Goal: Transaction & Acquisition: Book appointment/travel/reservation

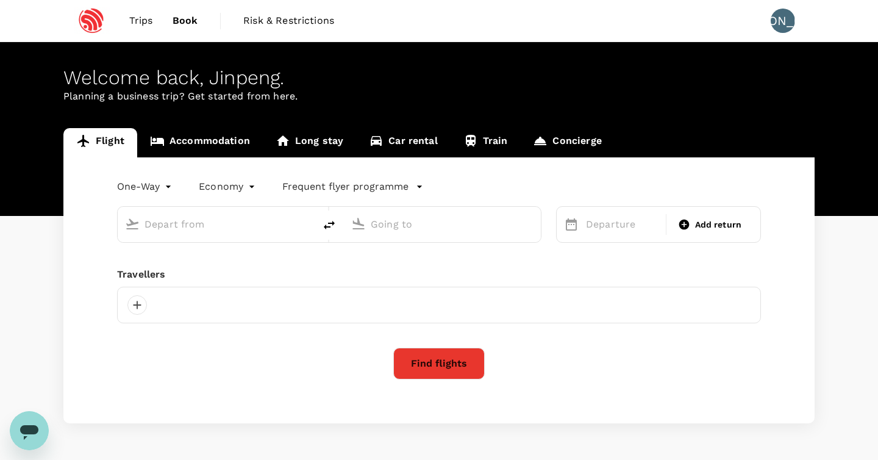
type input "Singapore Changi (SIN)"
type input "Shanghai Pudong Intl (PVG)"
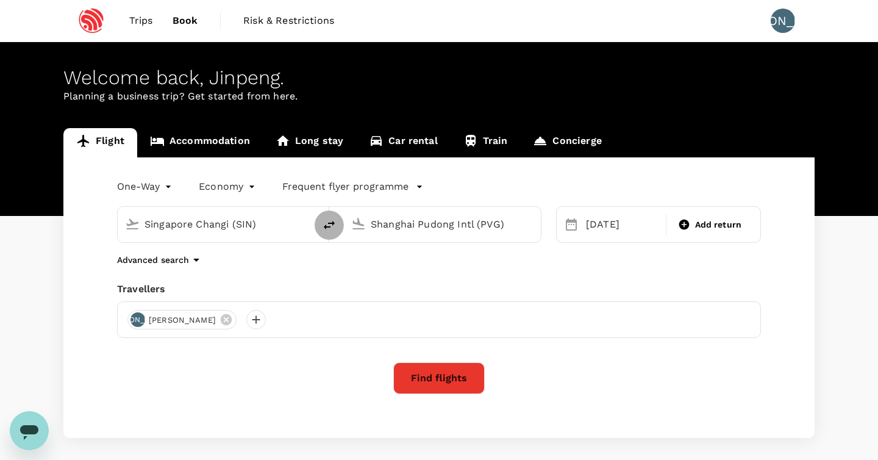
click at [327, 229] on icon "delete" at bounding box center [329, 225] width 15 height 15
type input "Shanghai Pudong Intl (PVG)"
type input "Singapore Changi (SIN)"
click at [607, 229] on div "12 Oct" at bounding box center [622, 224] width 82 height 24
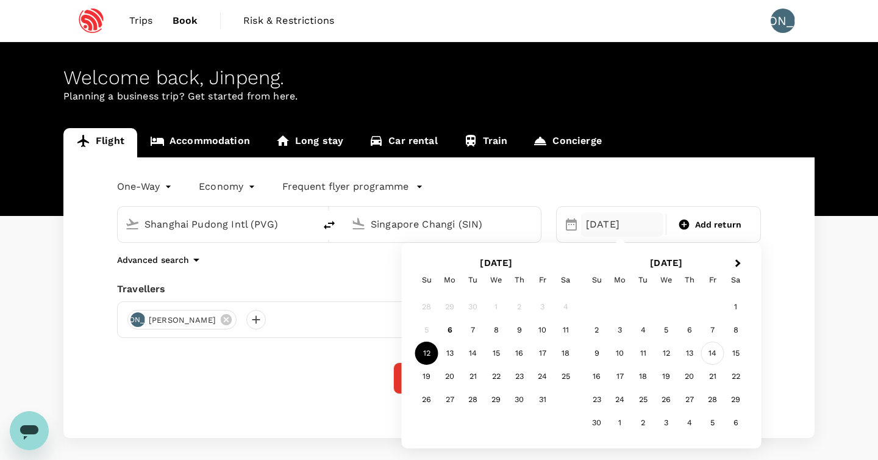
click at [713, 355] on div "14" at bounding box center [712, 352] width 23 height 23
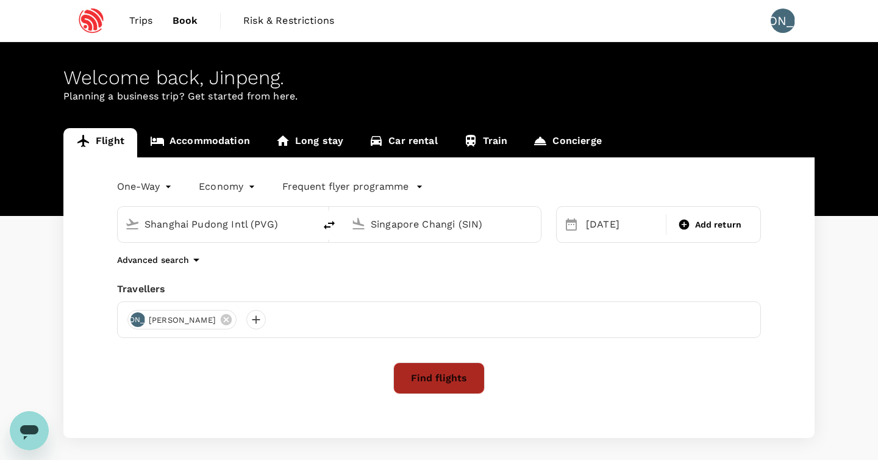
click at [457, 373] on button "Find flights" at bounding box center [438, 378] width 91 height 32
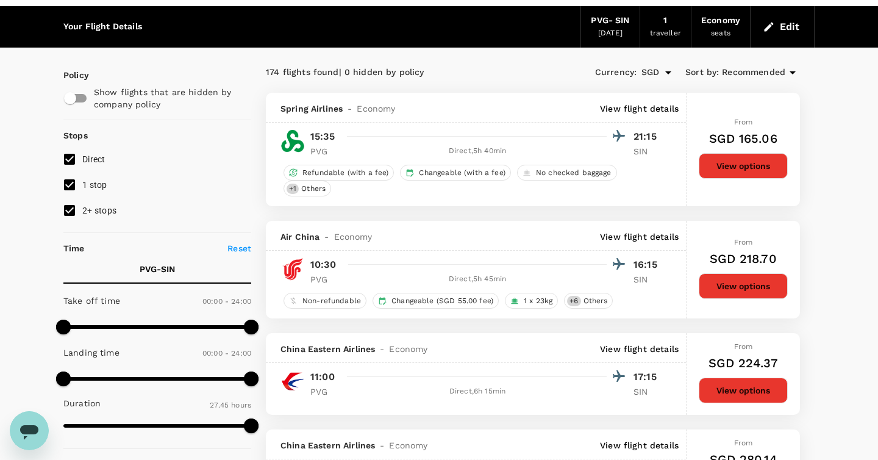
scroll to position [79, 0]
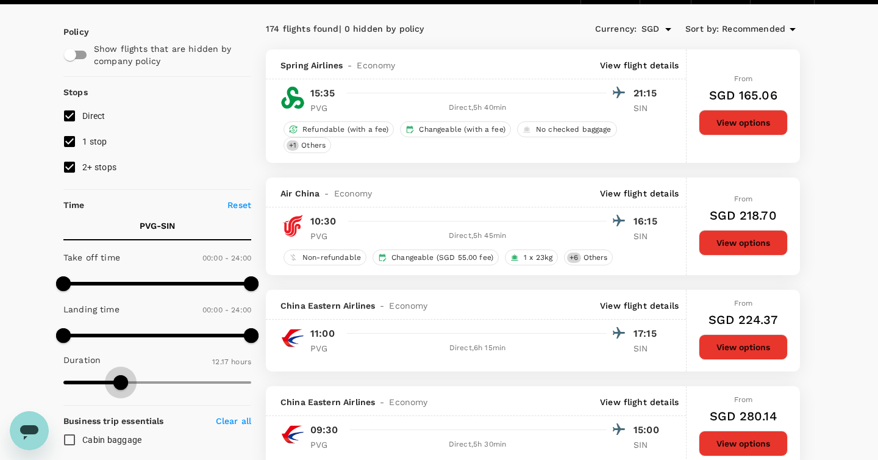
type input "733"
drag, startPoint x: 249, startPoint y: 383, endPoint x: 126, endPoint y: 380, distance: 123.2
click at [120, 379] on span at bounding box center [120, 382] width 15 height 15
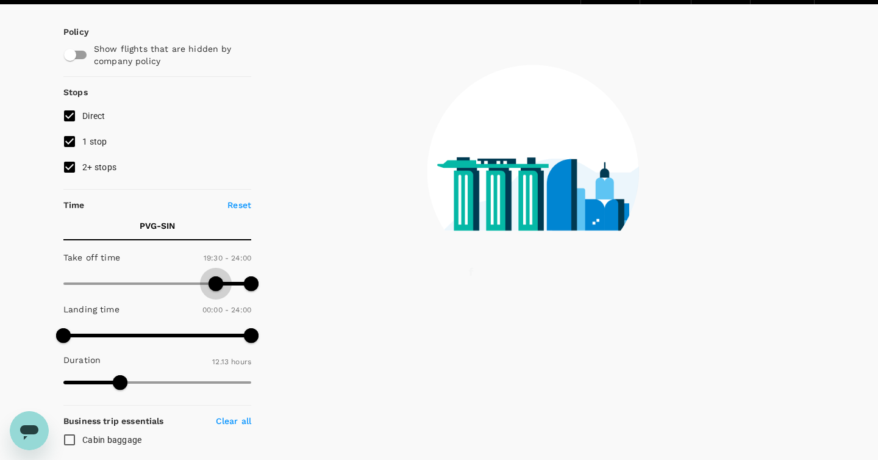
type input "1200"
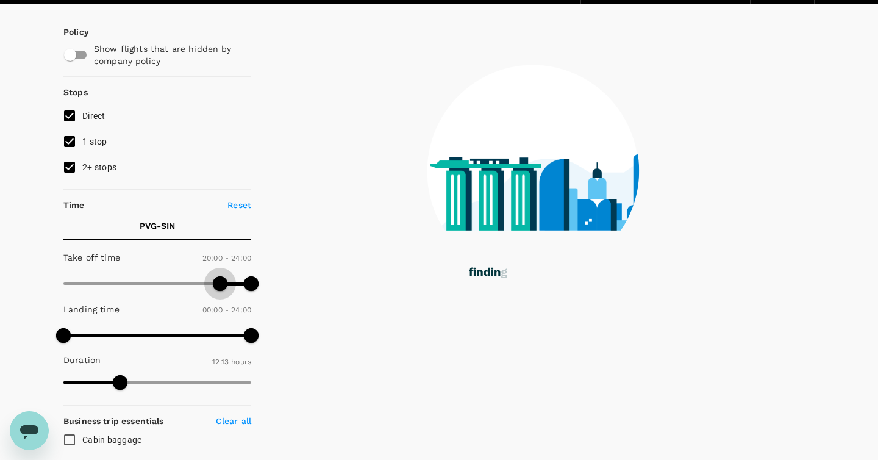
drag, startPoint x: 66, startPoint y: 280, endPoint x: 220, endPoint y: 291, distance: 154.6
click at [220, 291] on span at bounding box center [220, 283] width 15 height 15
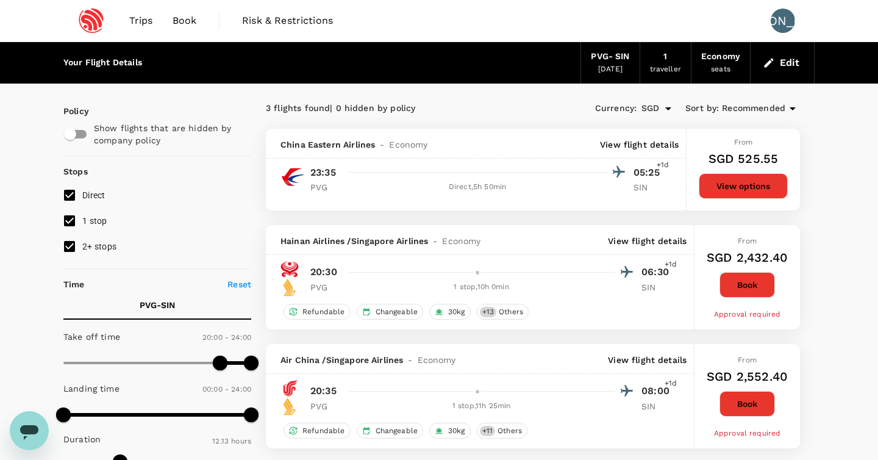
scroll to position [0, 0]
click at [722, 186] on button "View options" at bounding box center [743, 186] width 89 height 26
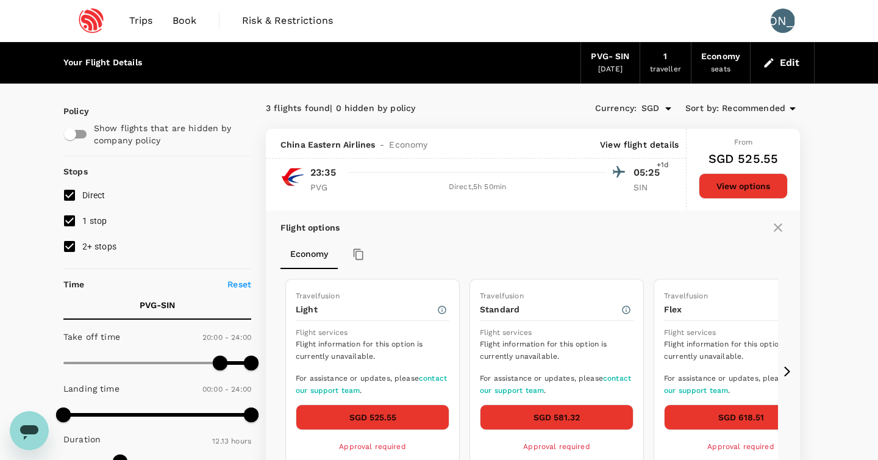
scroll to position [129, 0]
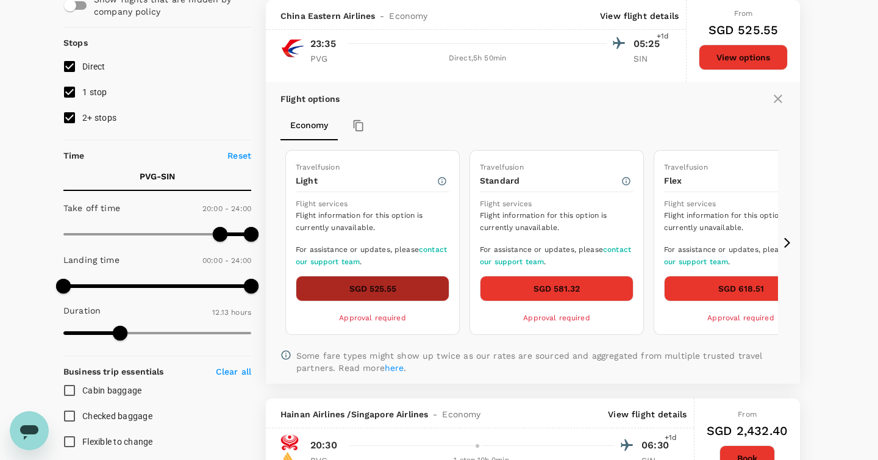
click at [397, 287] on button "SGD 525.55" at bounding box center [373, 289] width 154 height 26
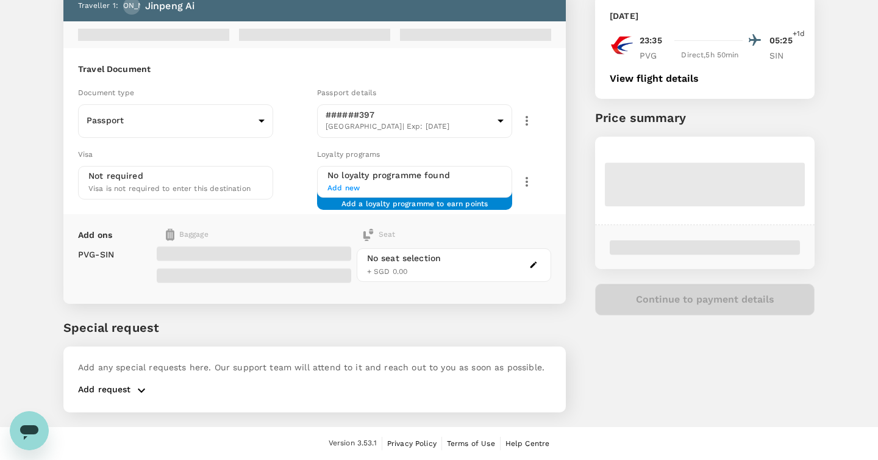
scroll to position [77, 0]
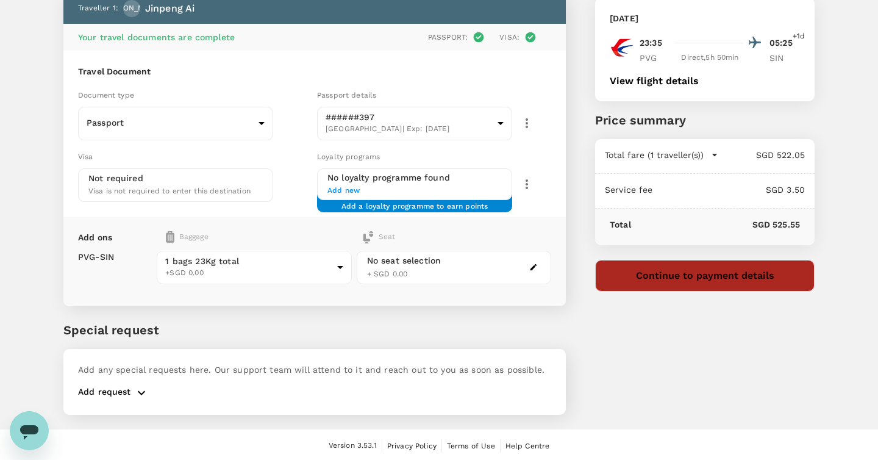
click at [657, 277] on button "Continue to payment details" at bounding box center [704, 276] width 219 height 32
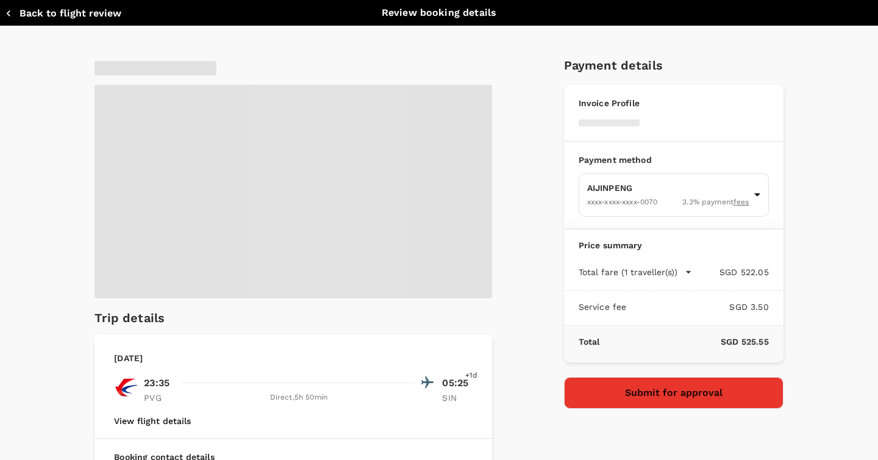
type input "9eabb3ad-3db1-45e8-b37f-048c359dda33"
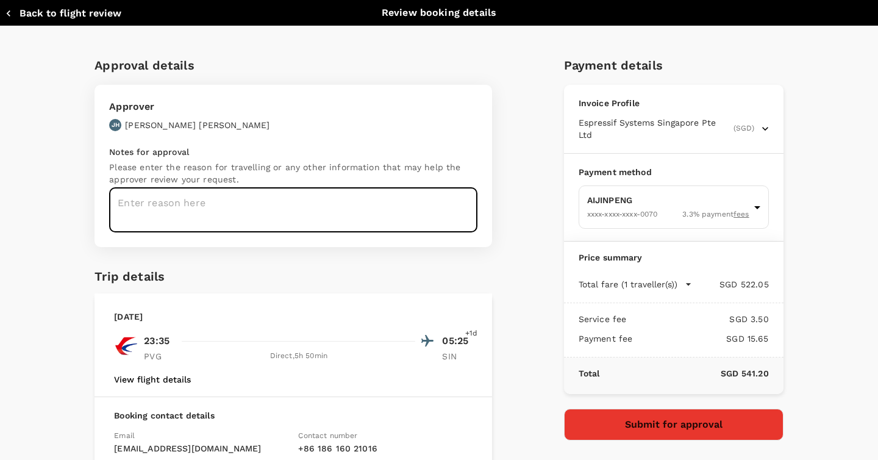
click at [285, 211] on textarea at bounding box center [293, 210] width 368 height 44
click at [143, 208] on textarea "business trip" at bounding box center [293, 210] width 368 height 44
type textarea "business trip"
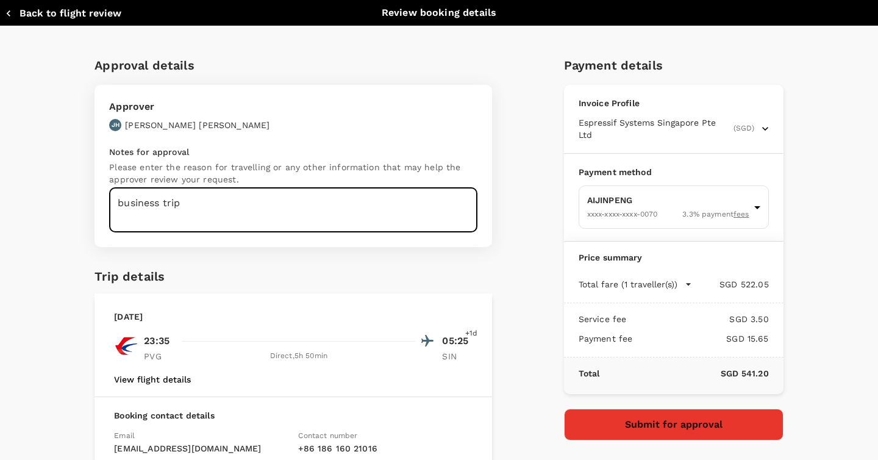
click at [228, 128] on div "Approver JH Jung Yi Hsu" at bounding box center [290, 111] width 376 height 39
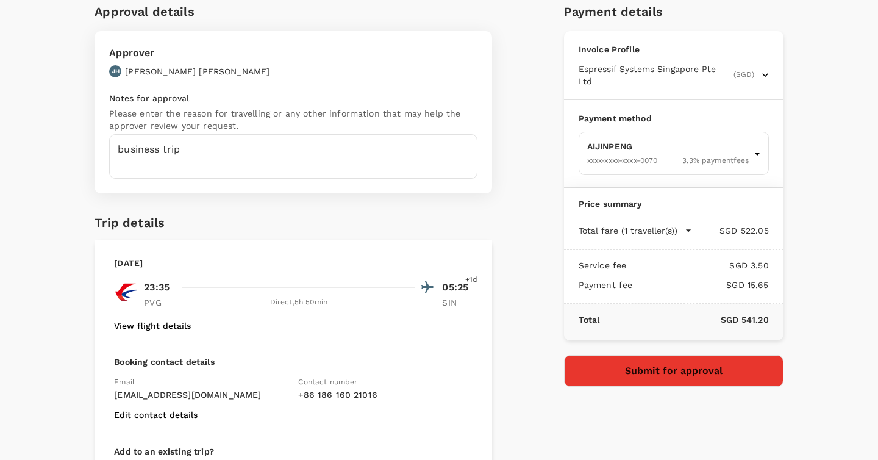
scroll to position [60, 0]
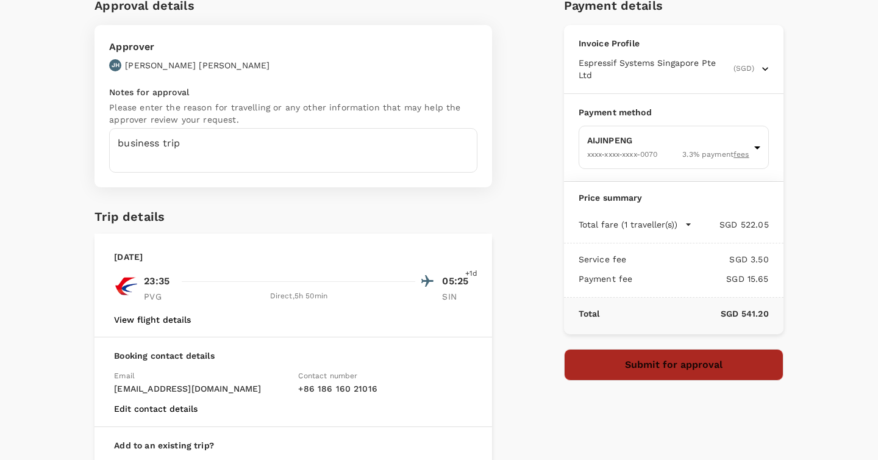
click at [651, 352] on button "Submit for approval" at bounding box center [673, 365] width 219 height 32
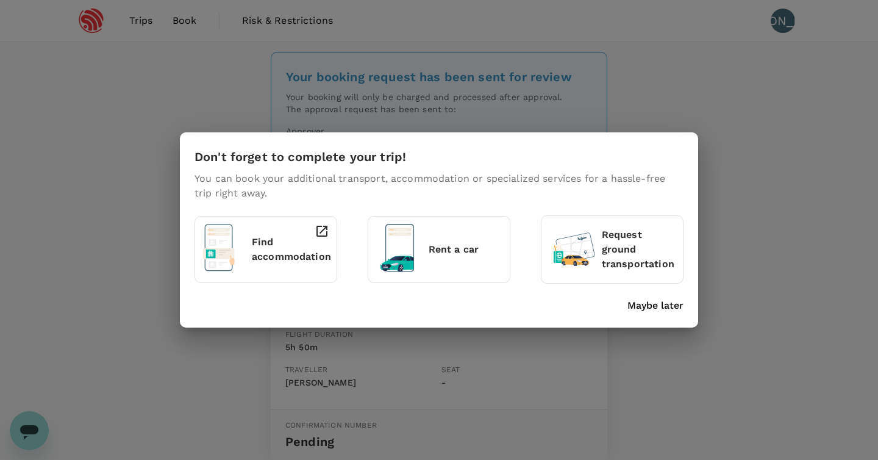
click at [660, 304] on p "Maybe later" at bounding box center [655, 305] width 56 height 15
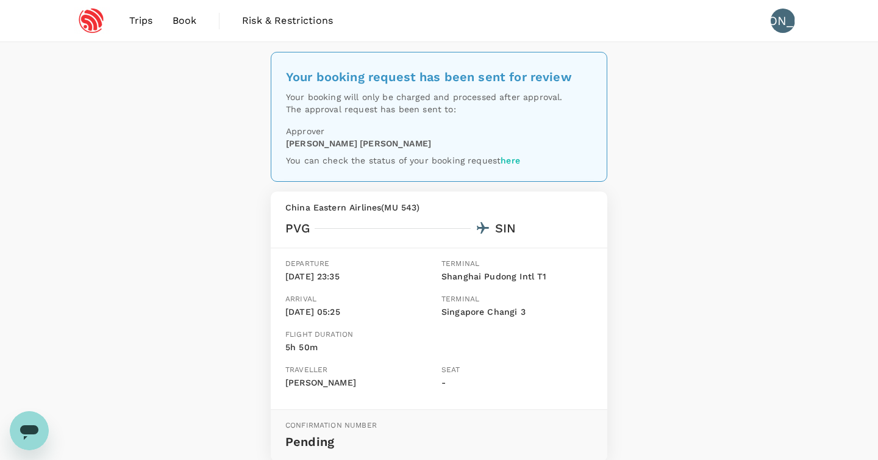
click at [180, 19] on span "Book" at bounding box center [185, 20] width 24 height 15
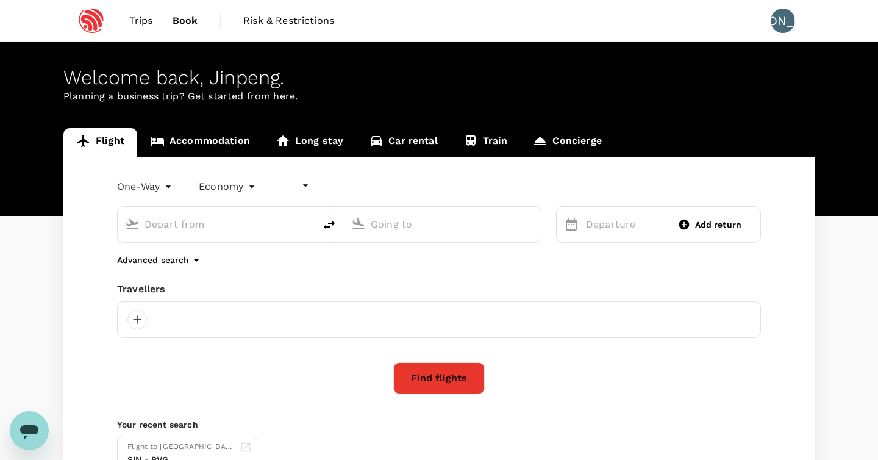
type input "undefined, undefined (any)"
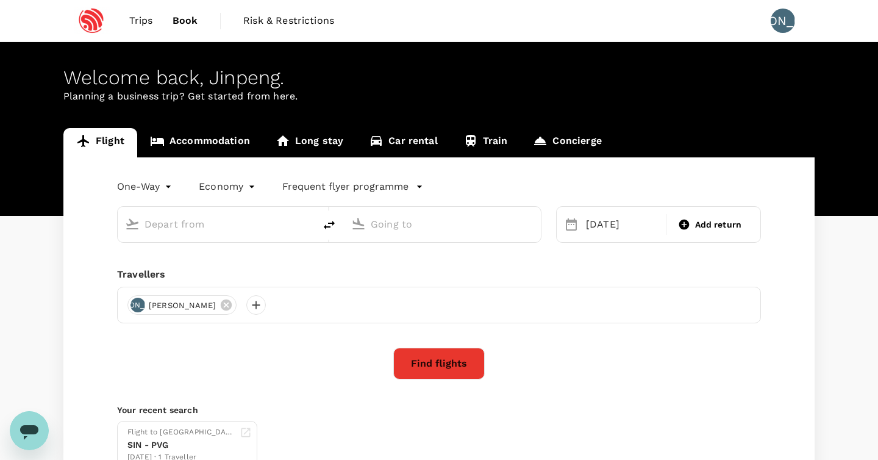
type input "Shanghai Pudong Intl (PVG)"
type input "Singapore Changi (SIN)"
type input "Shanghai Pudong Intl (PVG)"
type input "Singapore Changi (SIN)"
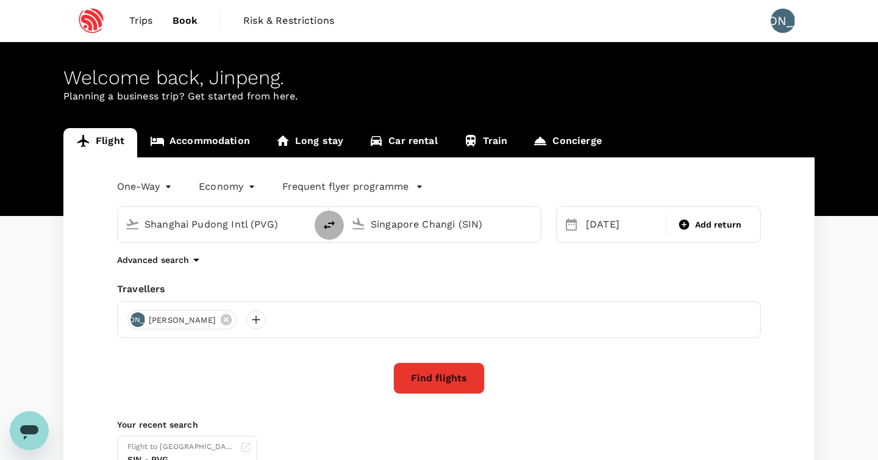
click at [332, 227] on icon "delete" at bounding box center [329, 225] width 15 height 15
type input "Singapore Changi (SIN)"
type input "Shanghai Pudong Intl (PVG)"
click at [604, 230] on div "14 Nov" at bounding box center [622, 224] width 82 height 24
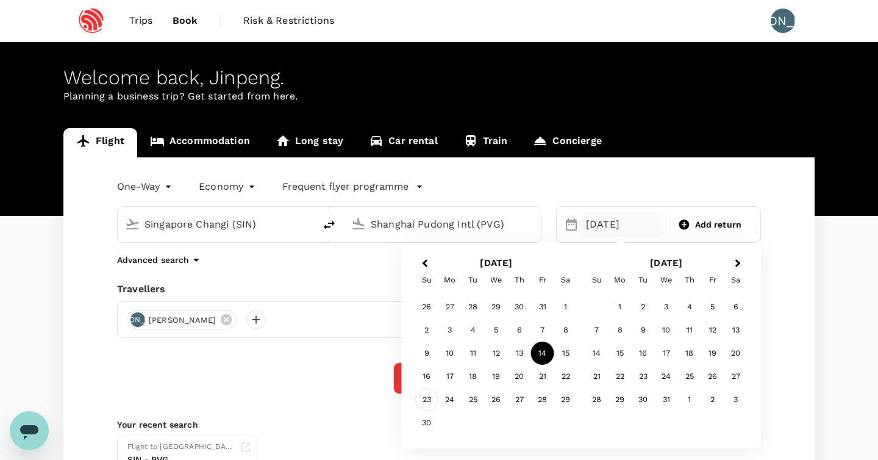
click at [429, 393] on div "23" at bounding box center [426, 399] width 23 height 23
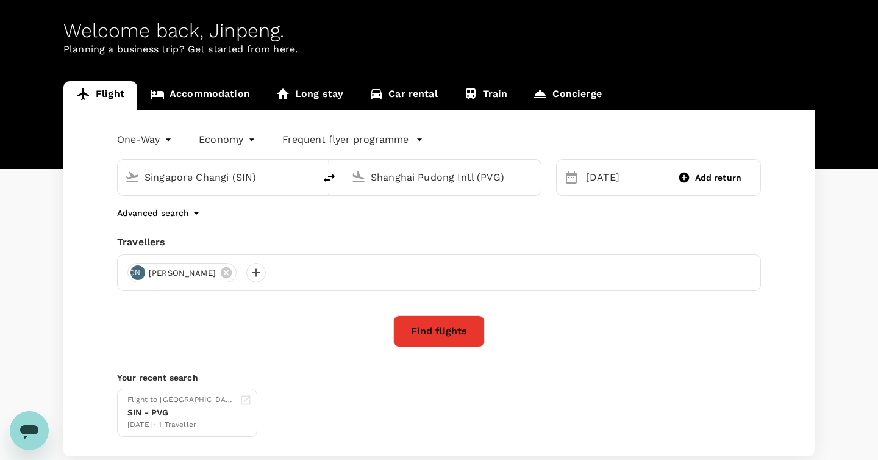
scroll to position [48, 0]
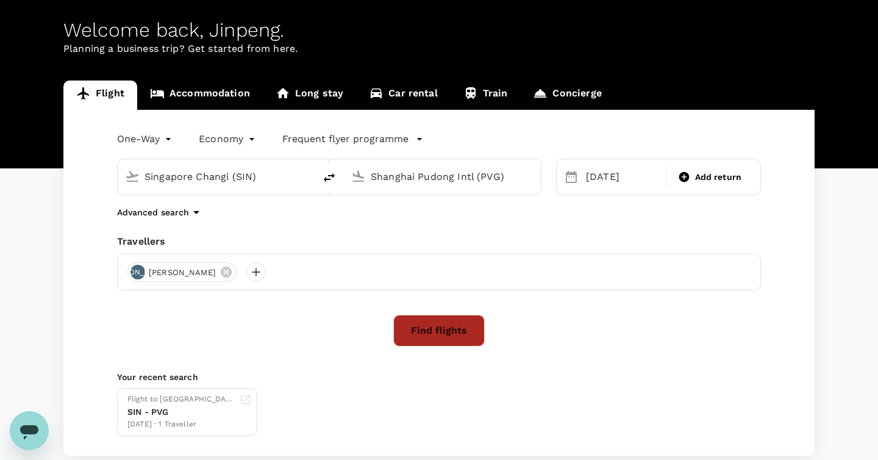
click at [430, 321] on button "Find flights" at bounding box center [438, 331] width 91 height 32
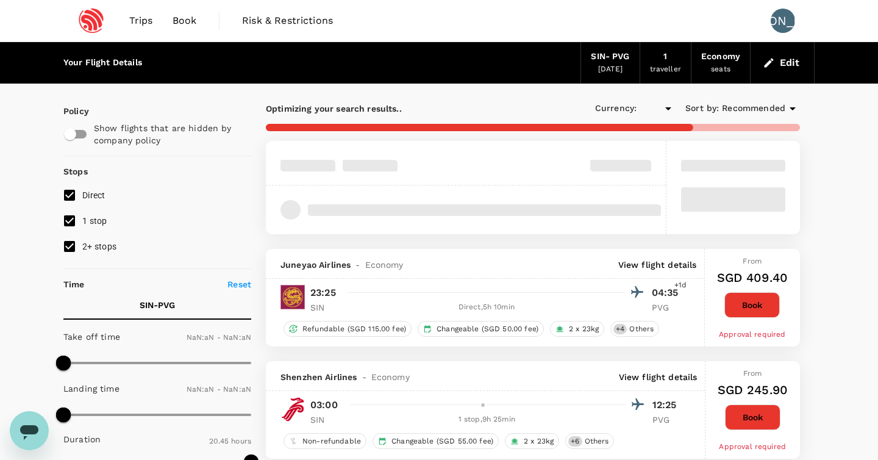
type input "SGD"
type input "1440"
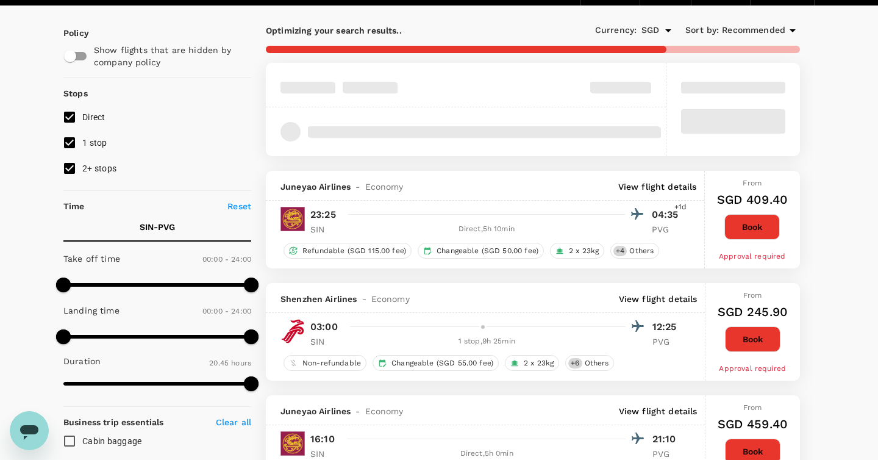
scroll to position [125, 0]
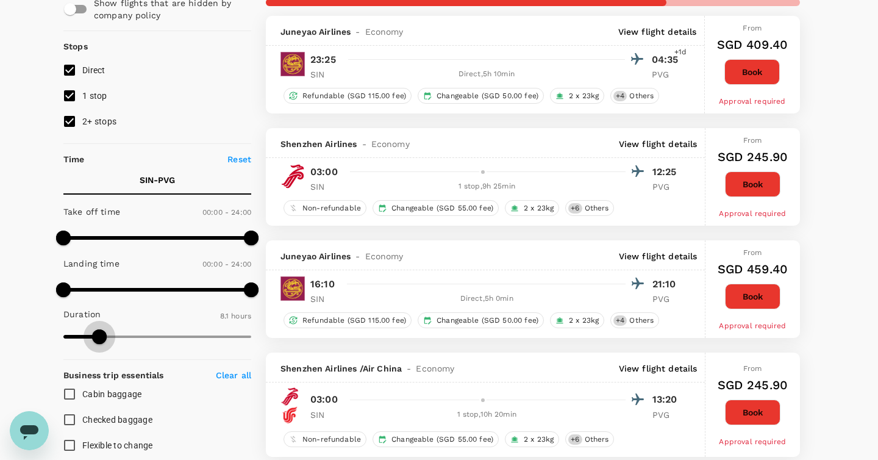
type input "484"
drag, startPoint x: 249, startPoint y: 334, endPoint x: 102, endPoint y: 332, distance: 147.5
click at [100, 332] on span at bounding box center [99, 336] width 15 height 15
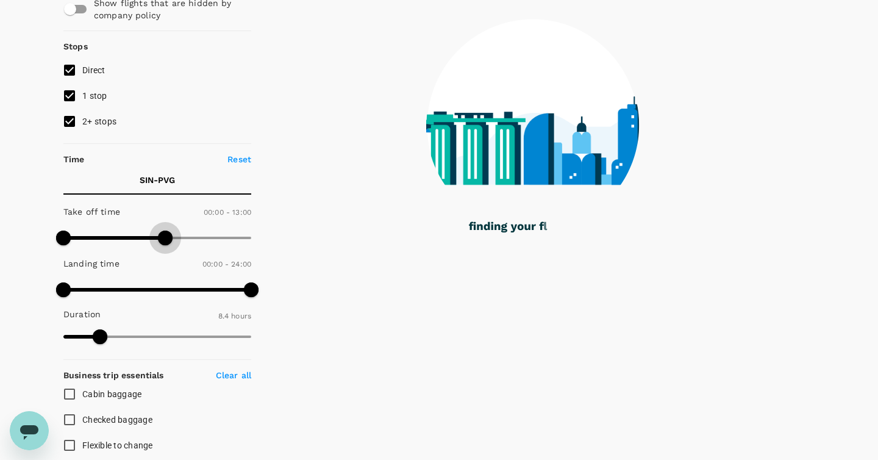
type input "900"
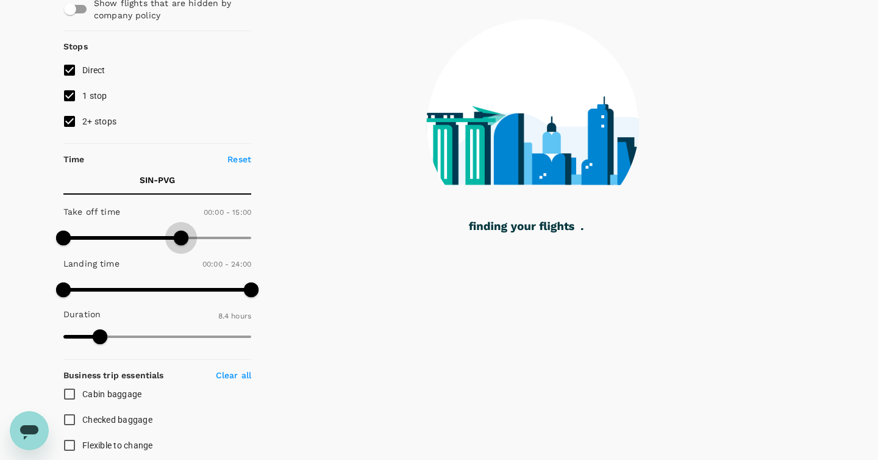
drag, startPoint x: 253, startPoint y: 236, endPoint x: 182, endPoint y: 244, distance: 71.8
click at [182, 244] on span at bounding box center [181, 237] width 15 height 15
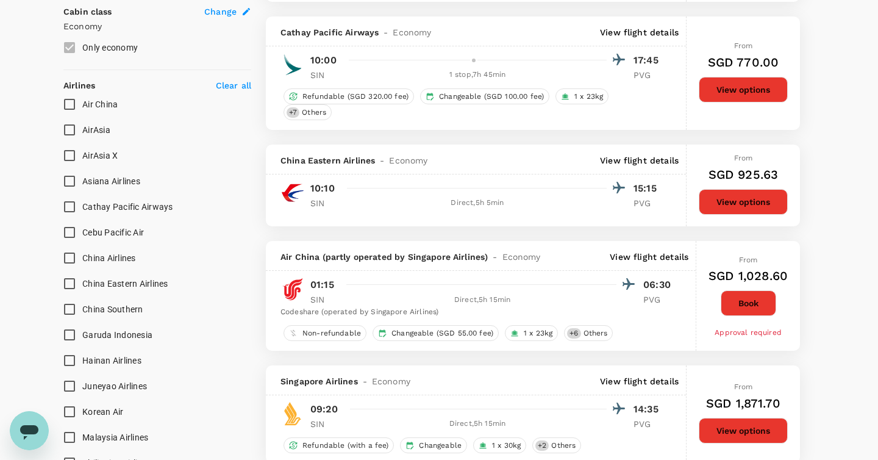
scroll to position [672, 0]
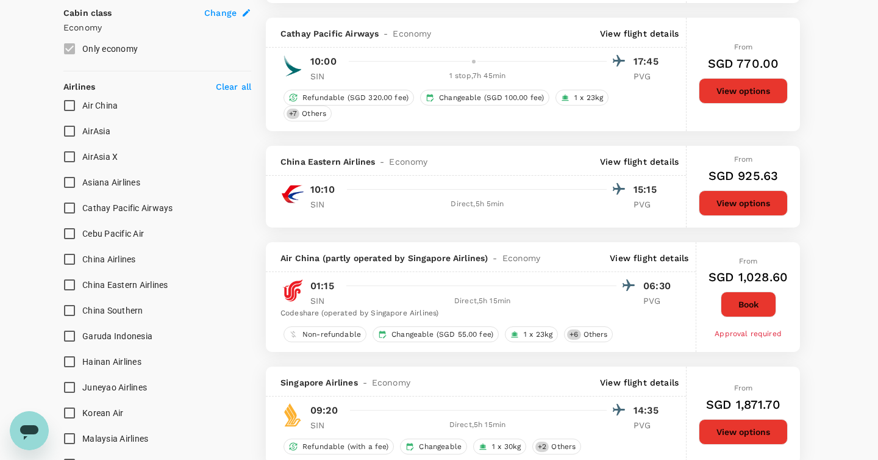
click at [421, 204] on div "Direct , 5h 5min" at bounding box center [477, 204] width 258 height 12
click at [402, 187] on div at bounding box center [484, 189] width 284 height 18
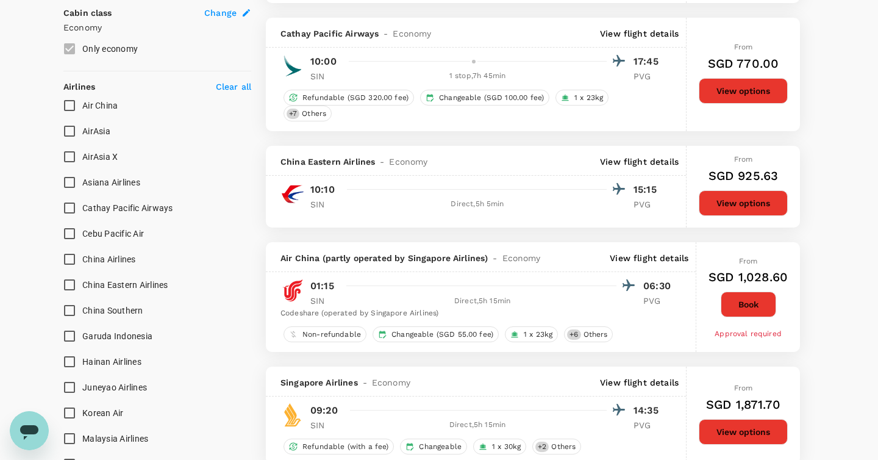
click at [402, 187] on div at bounding box center [484, 189] width 284 height 18
click at [405, 199] on div "Direct , 5h 5min" at bounding box center [477, 204] width 258 height 12
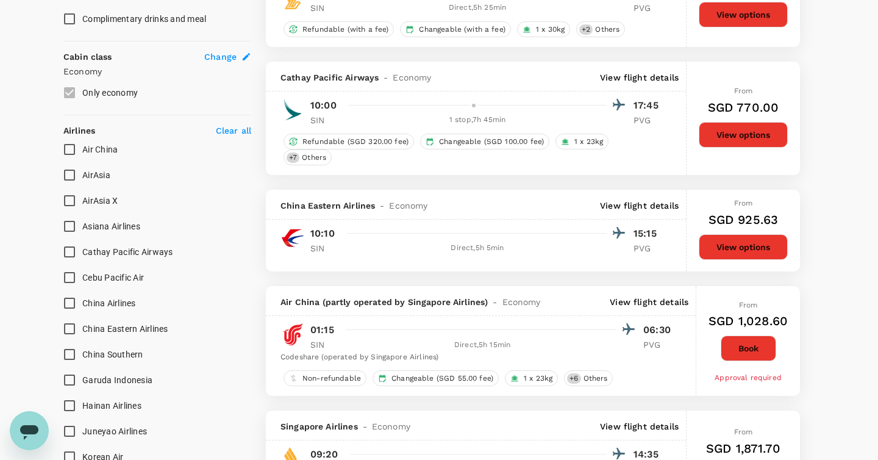
scroll to position [628, 0]
click at [460, 219] on div "China Eastern Airlines - Economy View flight details" at bounding box center [476, 205] width 420 height 30
click at [481, 212] on div "China Eastern Airlines - Economy View flight details" at bounding box center [479, 205] width 398 height 12
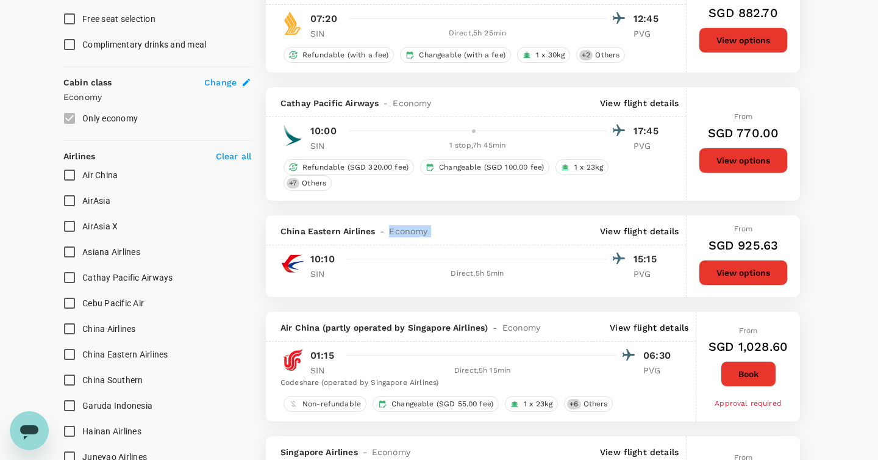
scroll to position [579, 0]
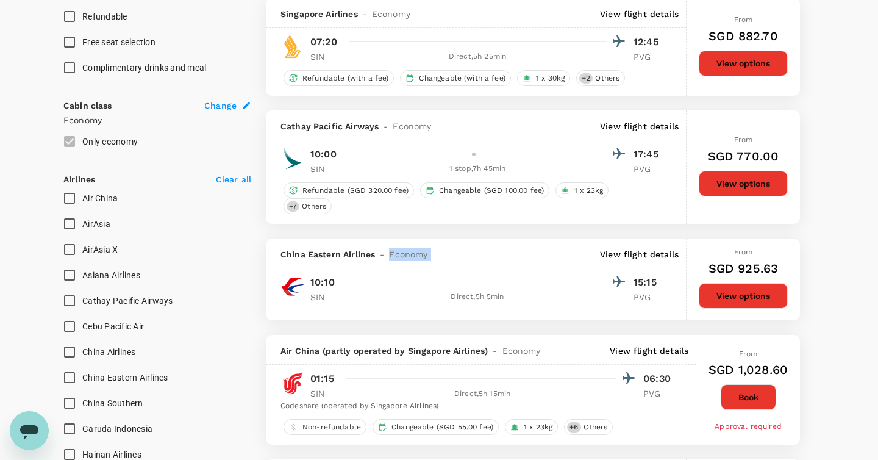
click at [466, 268] on div "China Eastern Airlines - Economy View flight details" at bounding box center [476, 253] width 420 height 30
click at [458, 258] on div "China Eastern Airlines - Economy View flight details" at bounding box center [479, 254] width 398 height 12
click at [500, 282] on hr at bounding box center [477, 282] width 260 height 1
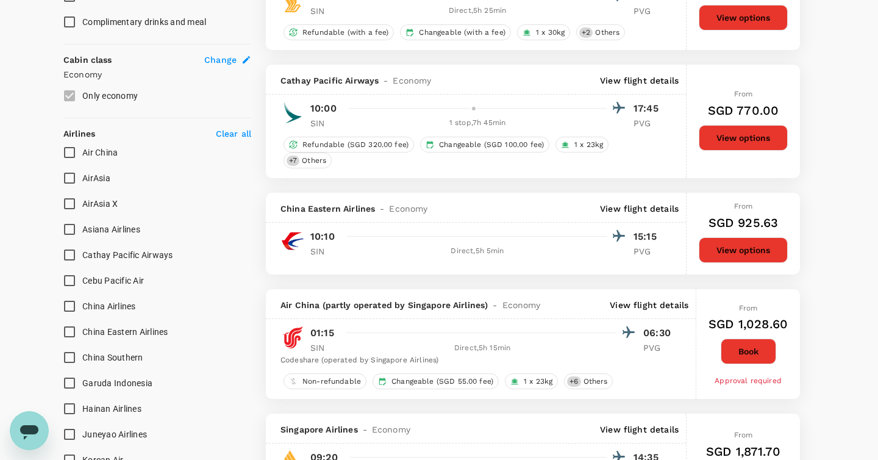
scroll to position [624, 0]
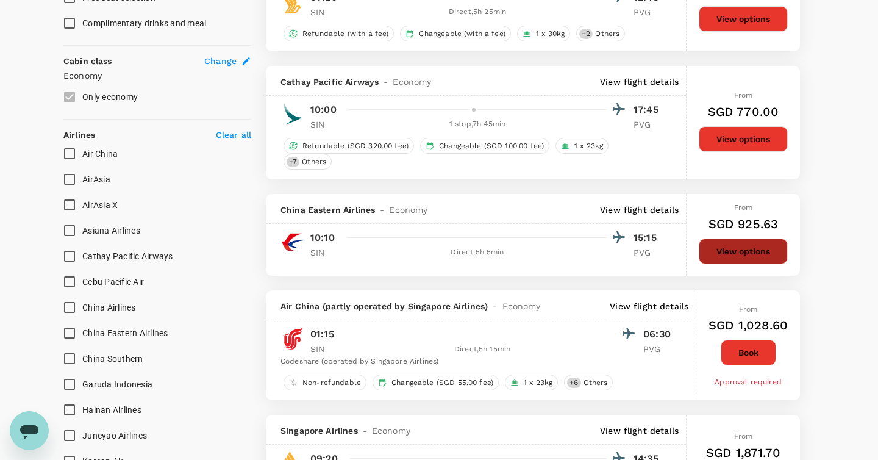
click at [742, 252] on button "View options" at bounding box center [743, 251] width 89 height 26
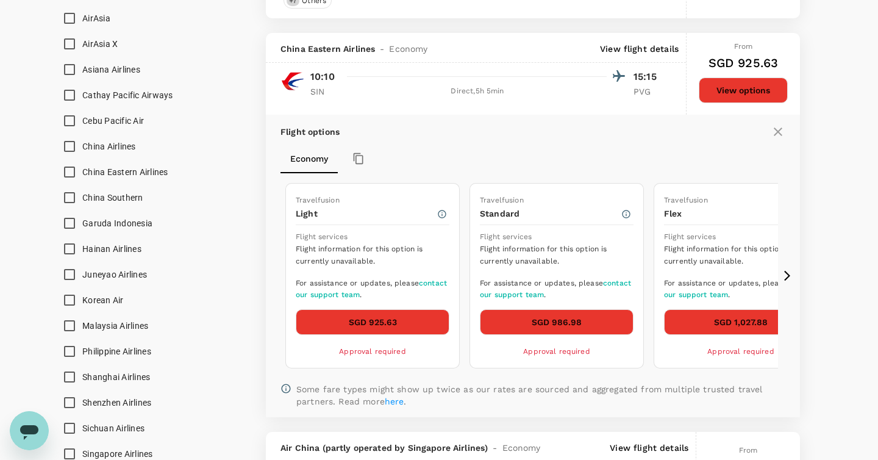
scroll to position [817, 0]
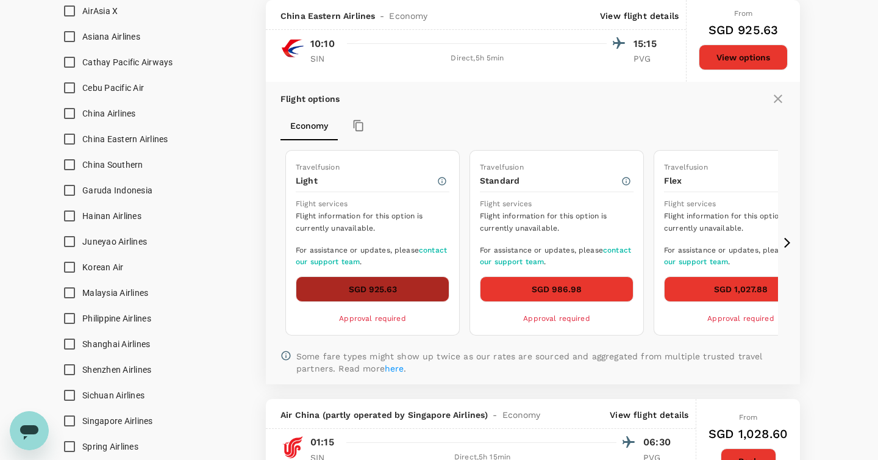
click at [419, 284] on button "SGD 925.63" at bounding box center [373, 289] width 154 height 26
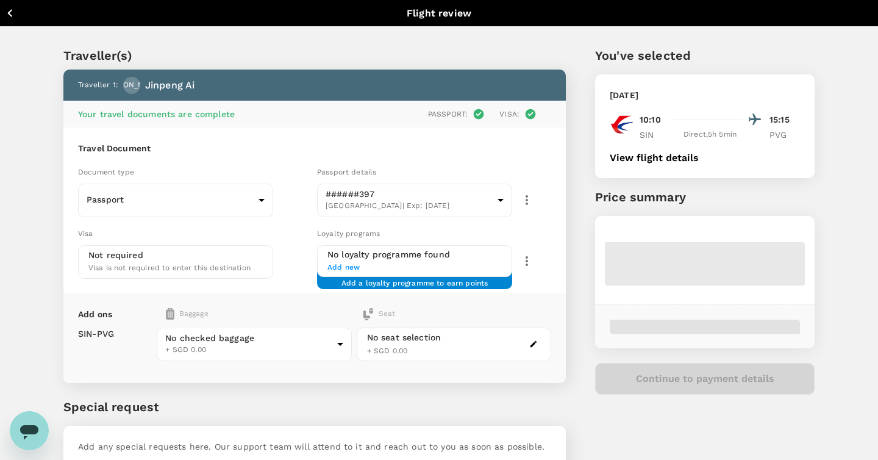
type input "1 - 0"
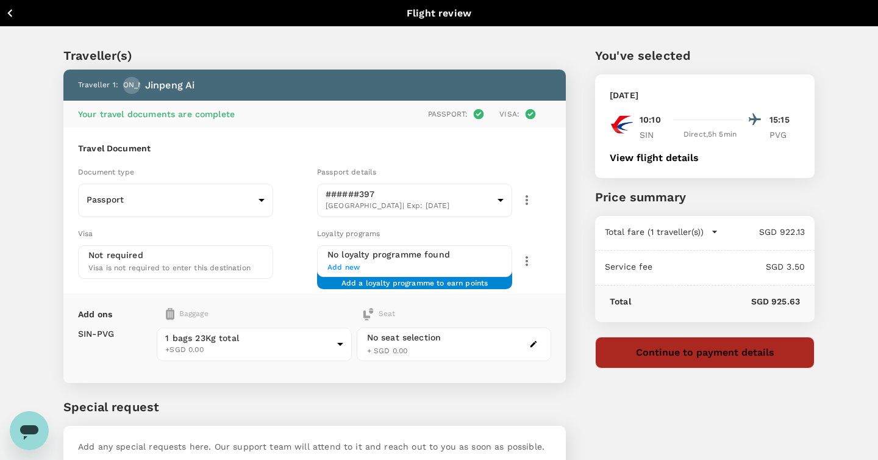
click at [677, 357] on button "Continue to payment details" at bounding box center [704, 352] width 219 height 32
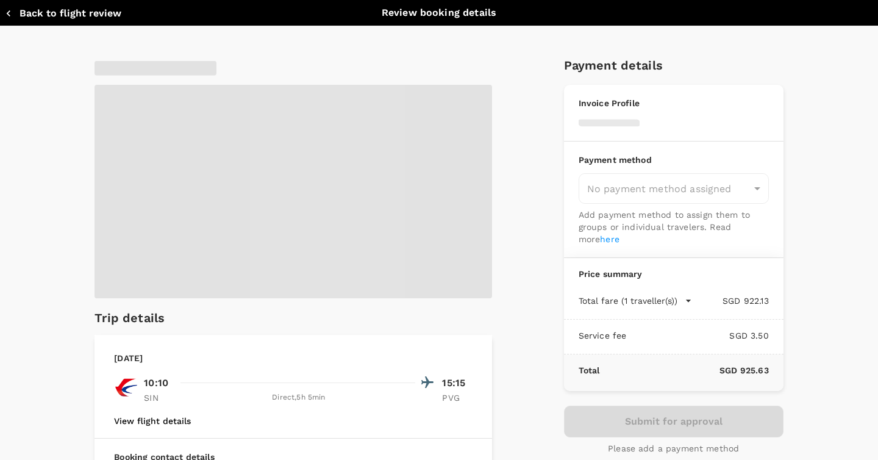
type input "9eabb3ad-3db1-45e8-b37f-048c359dda33"
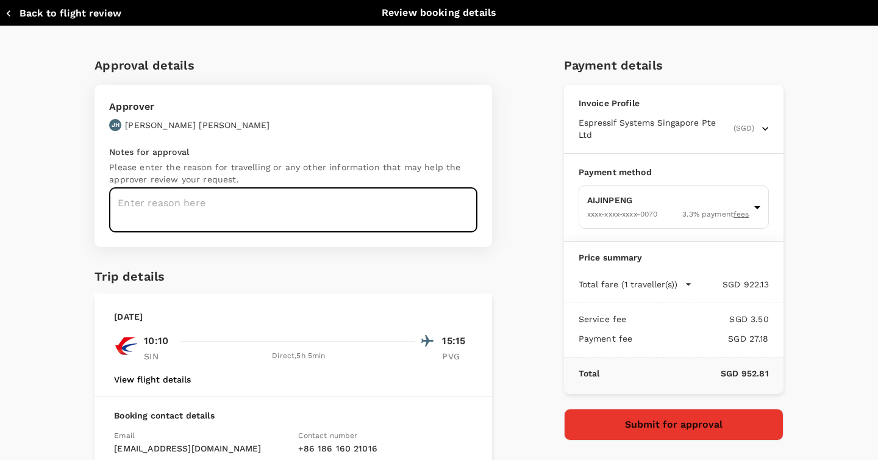
click at [279, 207] on textarea at bounding box center [293, 210] width 368 height 44
paste textarea "business trip"
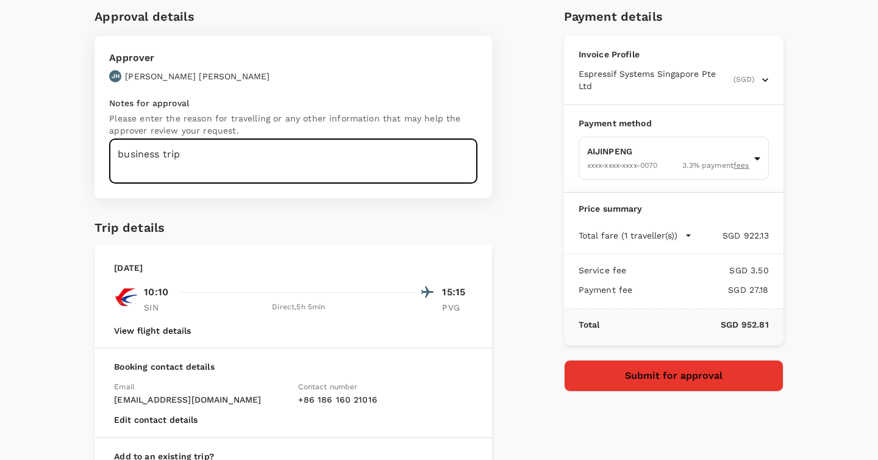
scroll to position [82, 0]
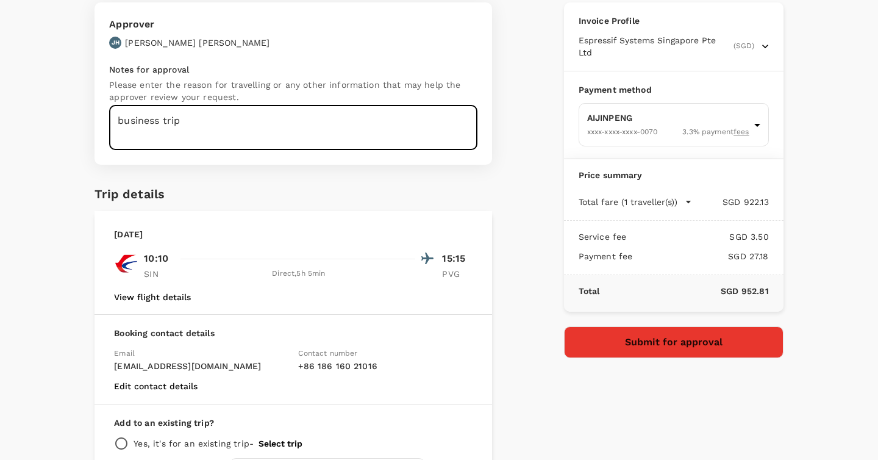
type textarea "business trip"
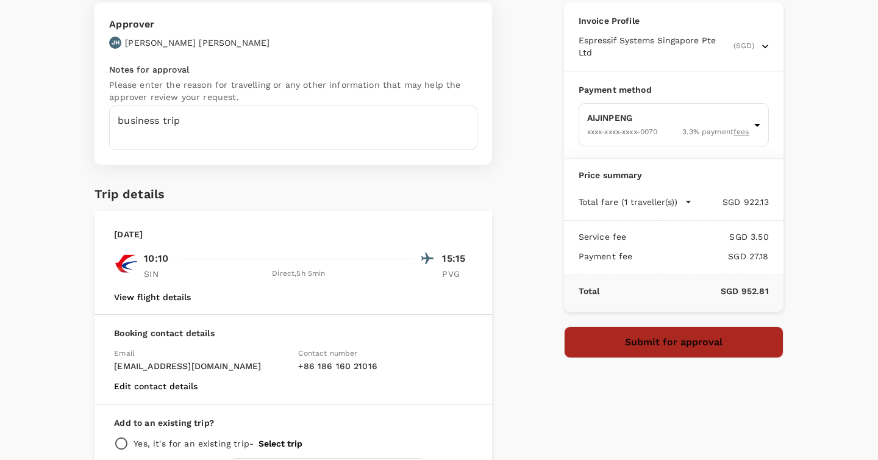
click at [678, 329] on button "Submit for approval" at bounding box center [673, 342] width 219 height 32
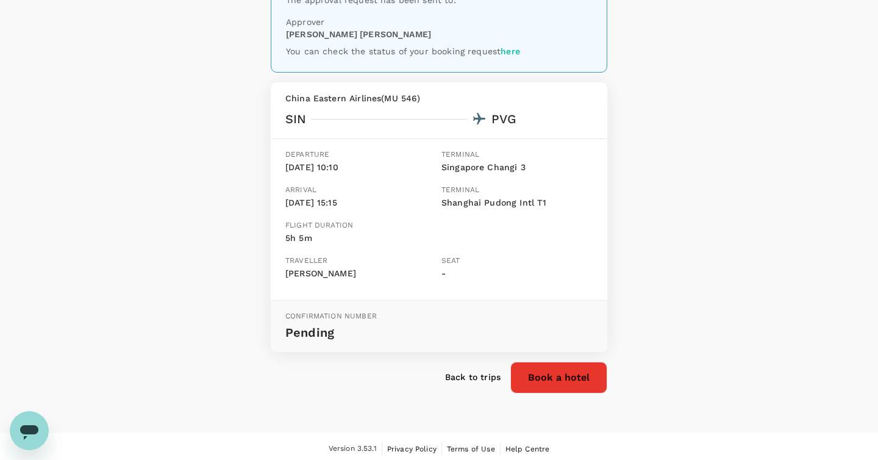
scroll to position [109, 0]
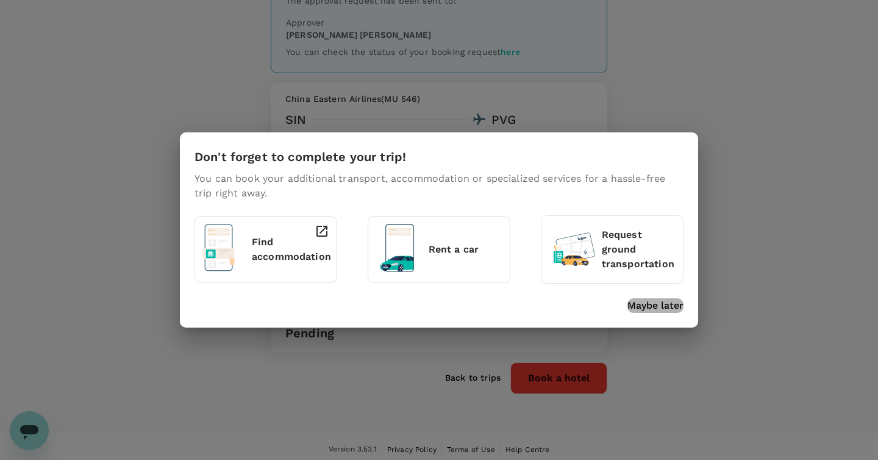
click at [658, 304] on p "Maybe later" at bounding box center [655, 305] width 56 height 15
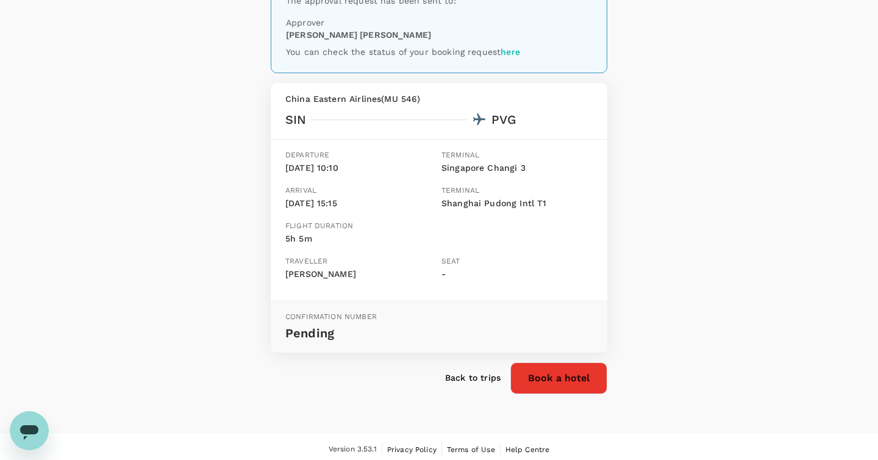
click at [740, 215] on div "Your booking request has been sent for review Your booking will only be charged…" at bounding box center [439, 183] width 878 height 499
click at [181, 158] on div "Your booking request has been sent for review Your booking will only be charged…" at bounding box center [439, 183] width 878 height 499
